Goal: Task Accomplishment & Management: Use online tool/utility

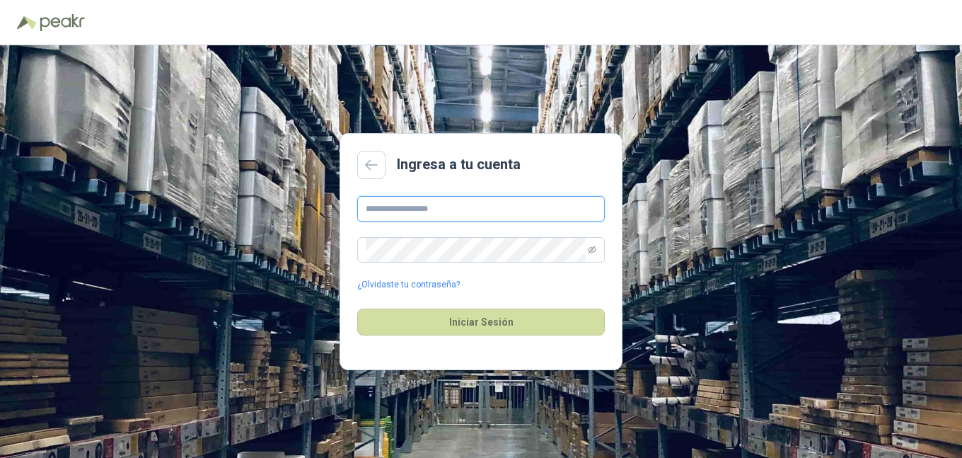
click at [423, 214] on input "text" at bounding box center [481, 208] width 248 height 25
click at [565, 208] on input "text" at bounding box center [481, 208] width 248 height 25
type input "**********"
click at [511, 235] on div "**********" at bounding box center [481, 244] width 248 height 96
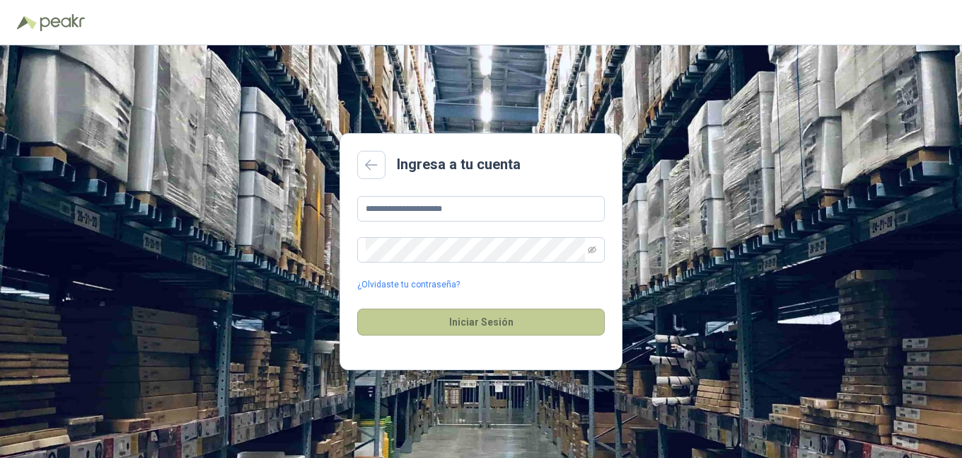
click at [447, 329] on button "Iniciar Sesión" at bounding box center [481, 322] width 248 height 27
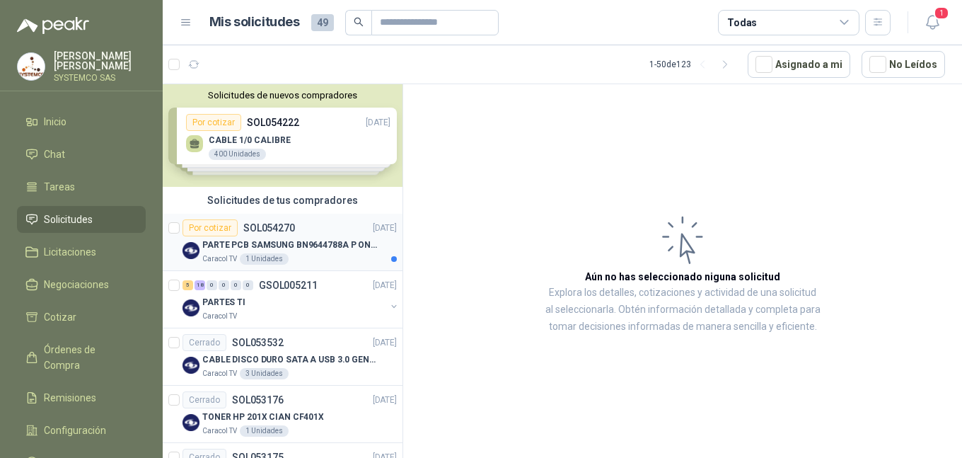
click at [306, 239] on p "PARTE PCB SAMSUNG BN9644788A P ONECONNE" at bounding box center [290, 244] width 176 height 13
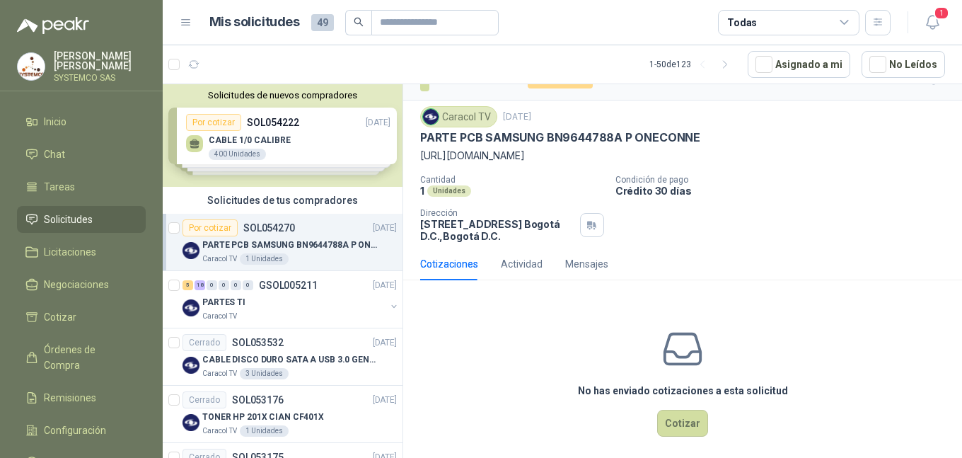
scroll to position [34, 0]
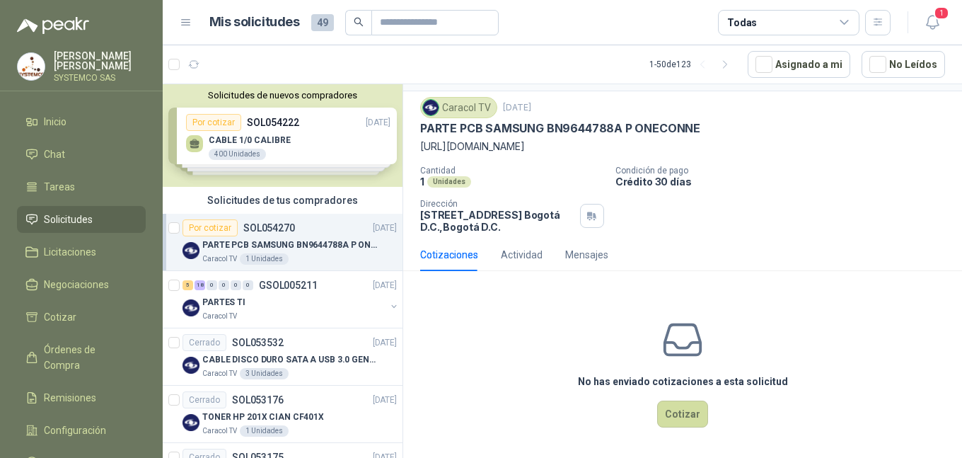
drag, startPoint x: 667, startPoint y: 144, endPoint x: 413, endPoint y: 146, distance: 254.1
click at [413, 146] on div "Caracol TV [DATE] PARTE PCB SAMSUNG BN9644788A P ONECONNE [URL][DOMAIN_NAME] Ca…" at bounding box center [682, 164] width 559 height 147
copy p "[URL][DOMAIN_NAME]"
click at [567, 297] on div "No has enviado cotizaciones a esta solicitud Cotizar" at bounding box center [682, 372] width 559 height 180
click at [932, 8] on header "Mis solicitudes 49 Todas 1" at bounding box center [563, 22] width 800 height 45
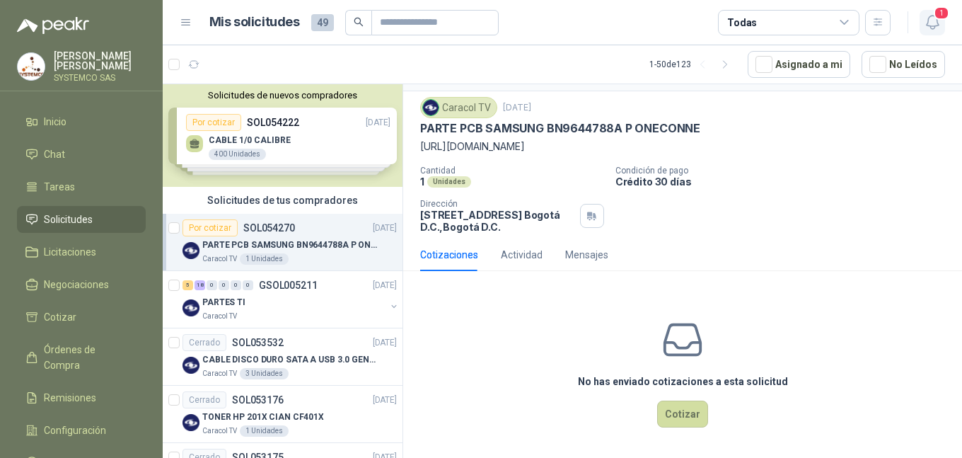
click at [931, 15] on icon "button" at bounding box center [933, 22] width 18 height 18
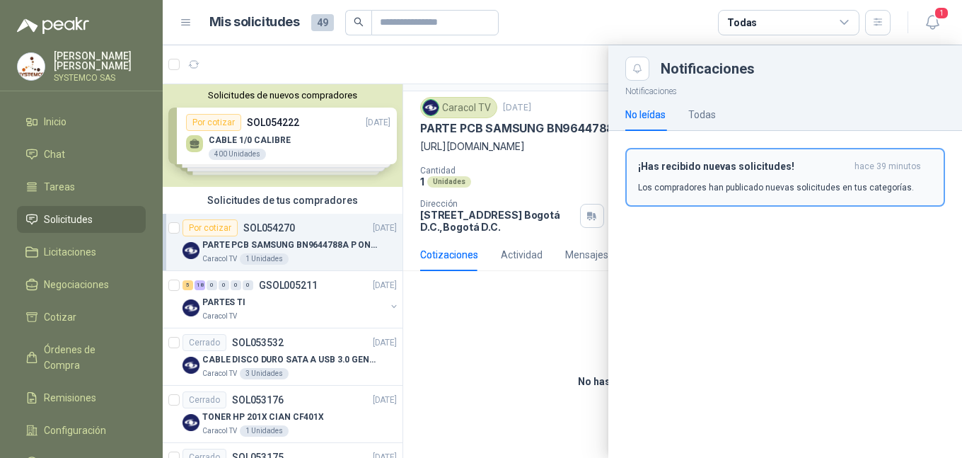
click at [814, 187] on p "Los compradores han publicado nuevas solicitudes en tus categorías." at bounding box center [776, 187] width 276 height 13
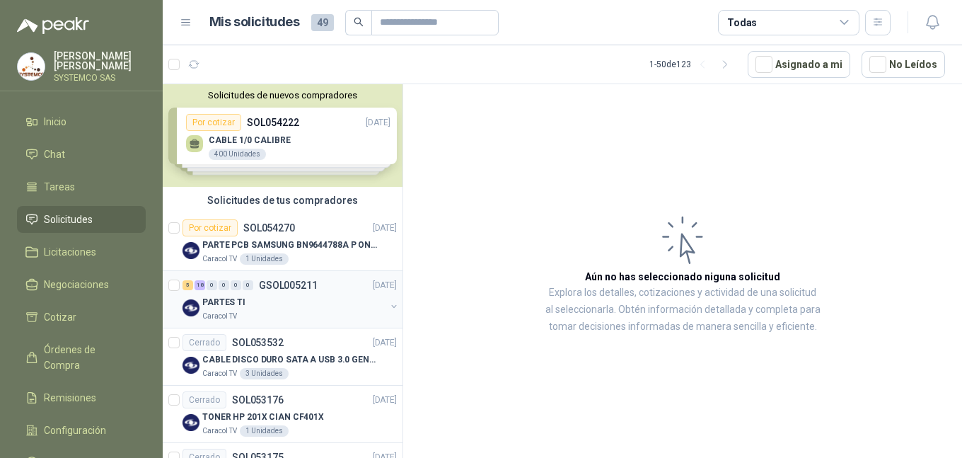
click at [213, 303] on p "PARTES TI" at bounding box center [223, 302] width 43 height 13
